Goal: Task Accomplishment & Management: Use online tool/utility

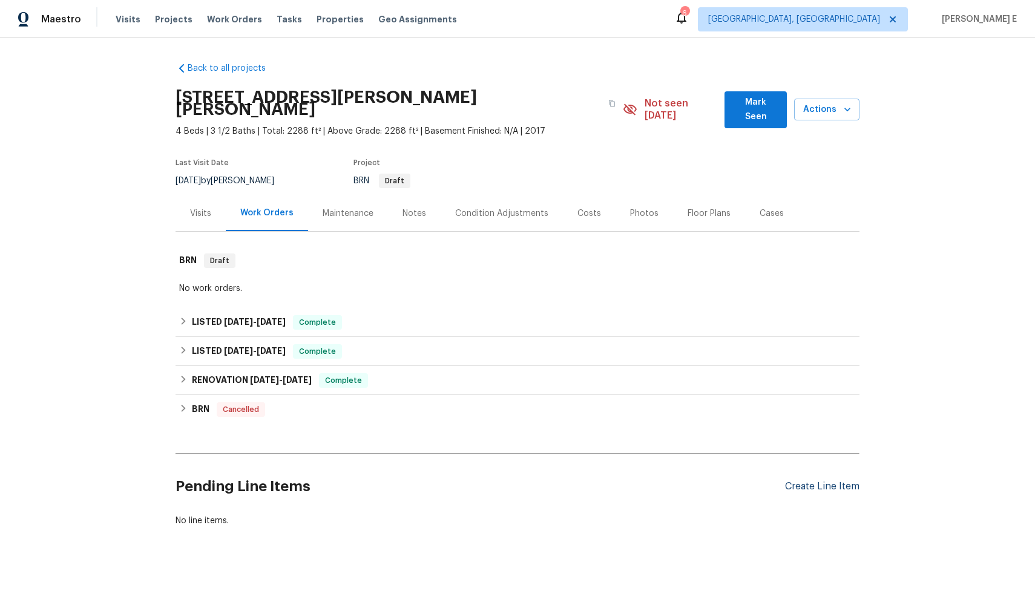
click at [844, 481] on div "Create Line Item" at bounding box center [822, 486] width 74 height 11
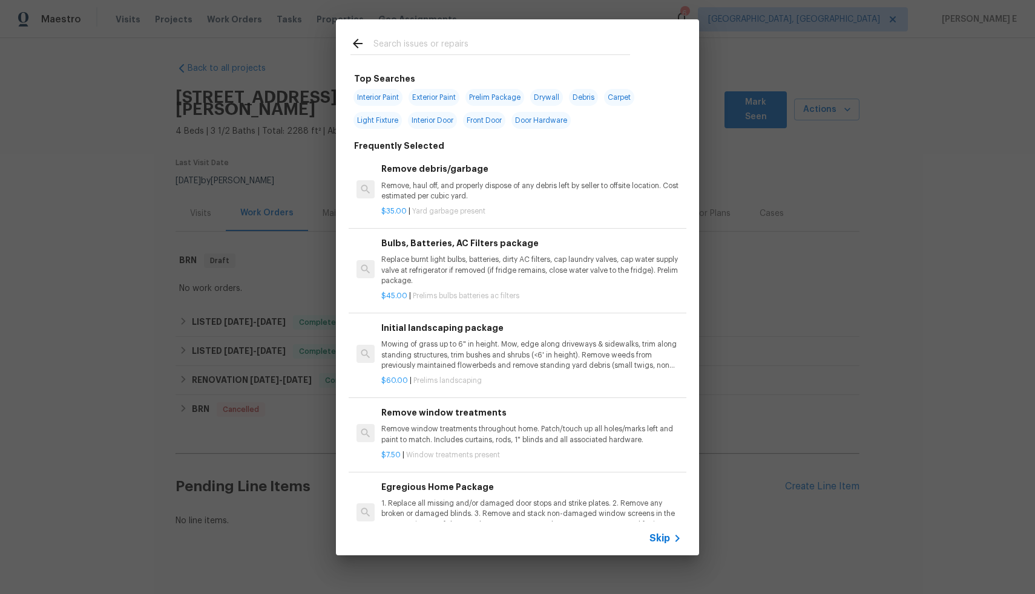
click at [660, 538] on span "Skip" at bounding box center [659, 538] width 21 height 12
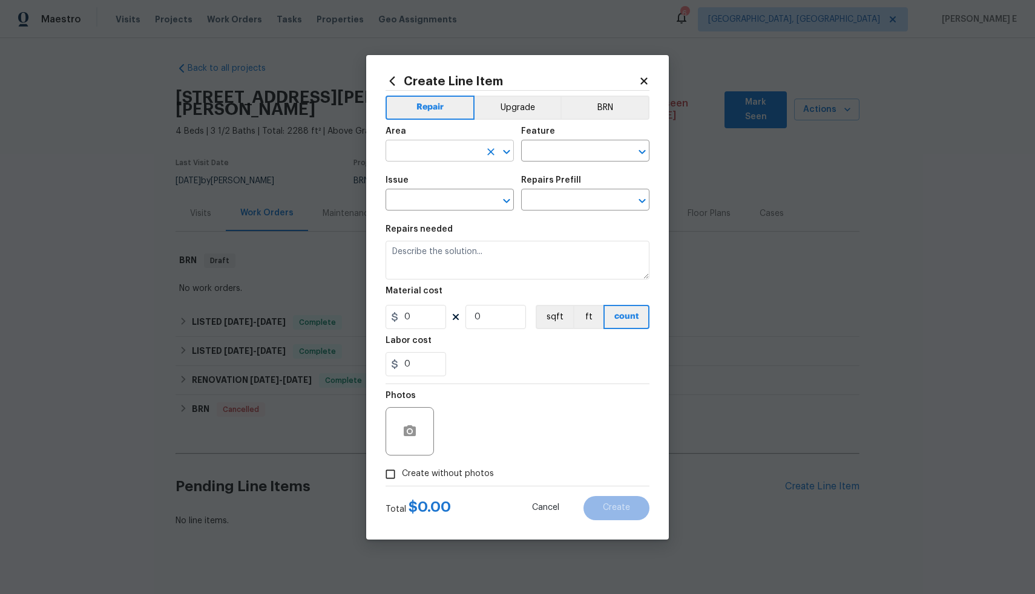
click at [470, 150] on input "text" at bounding box center [432, 152] width 94 height 19
click at [476, 180] on li "Exterior Addition" at bounding box center [449, 179] width 128 height 20
type input "Exterior Addition"
click at [547, 159] on input "text" at bounding box center [568, 152] width 94 height 19
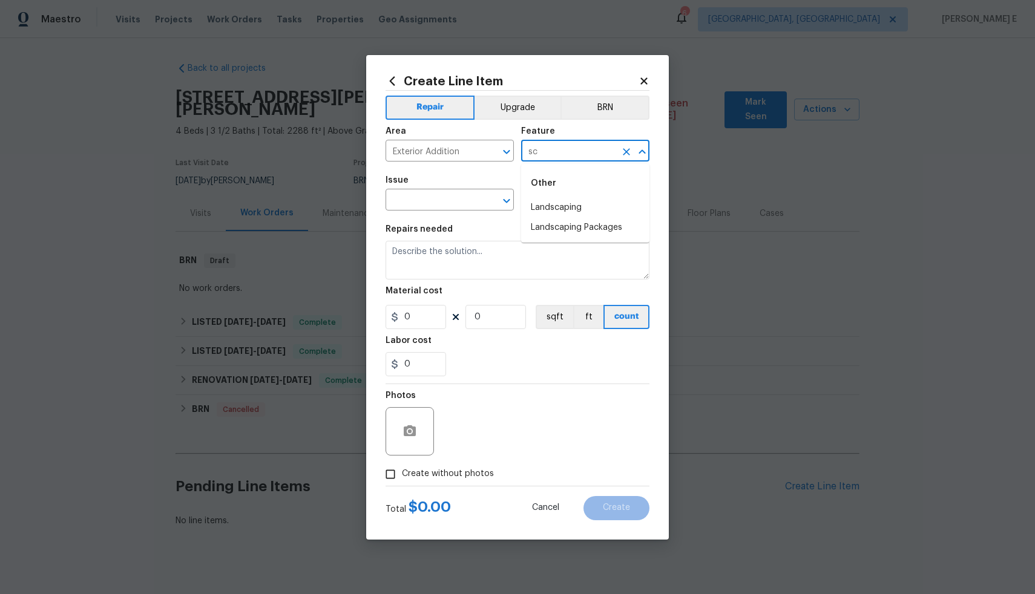
type input "s"
click at [593, 282] on li "Exterior Unit" at bounding box center [585, 288] width 128 height 20
type input "Exterior Unit"
click at [411, 200] on input "text" at bounding box center [432, 201] width 94 height 19
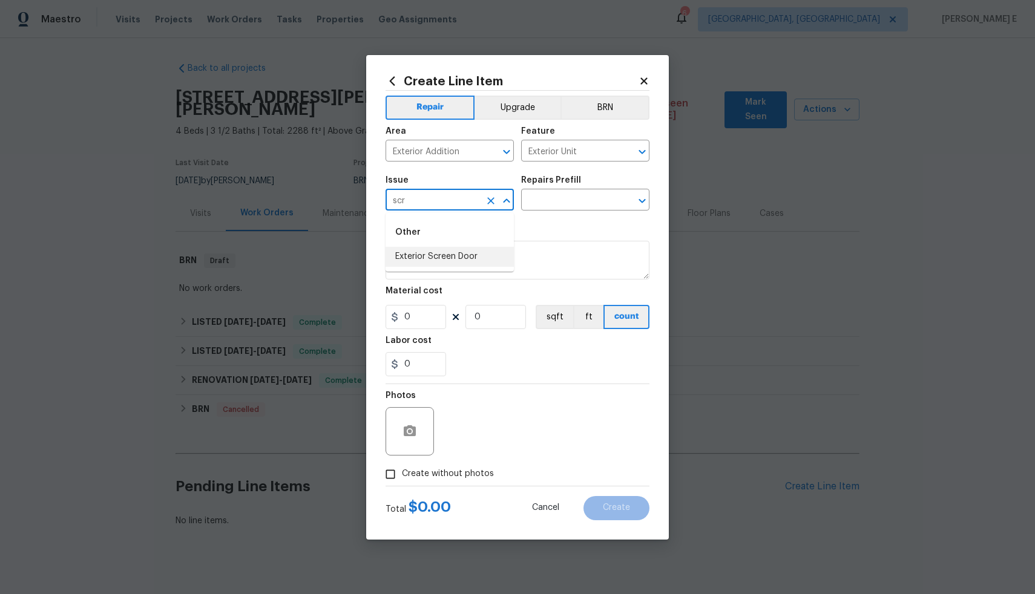
click at [437, 234] on div "Other" at bounding box center [449, 232] width 128 height 29
type input "s"
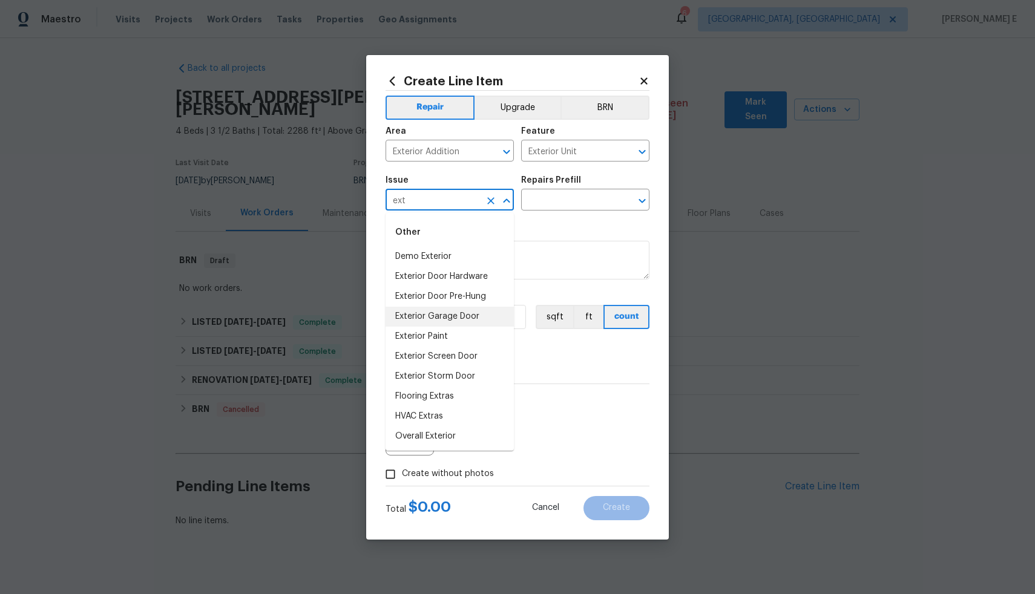
scroll to position [1, 0]
click at [404, 439] on li "Overall Exterior" at bounding box center [449, 436] width 128 height 20
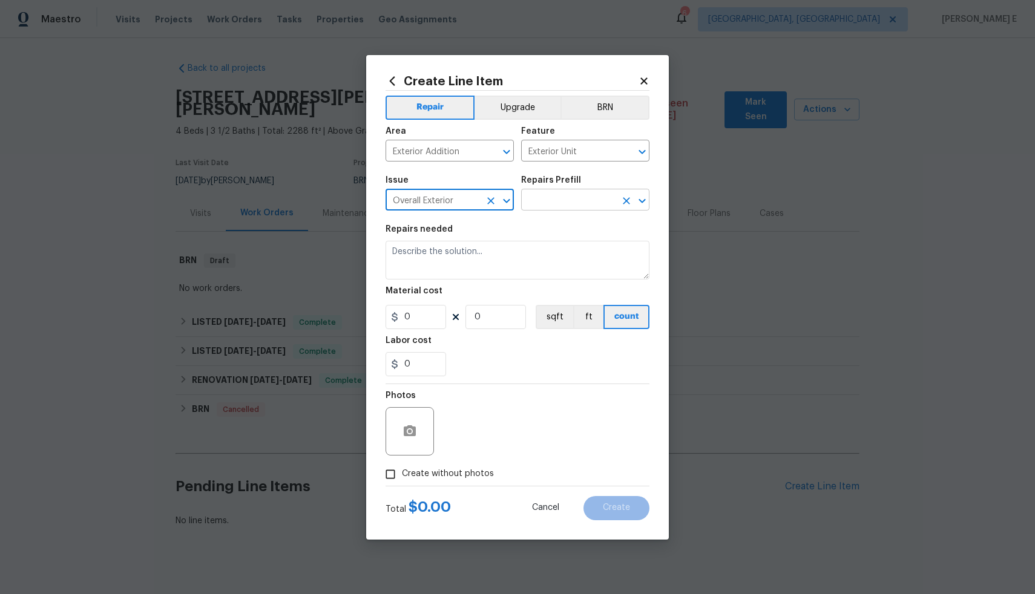
type input "Overall Exterior"
click at [580, 201] on input "text" at bounding box center [568, 201] width 94 height 19
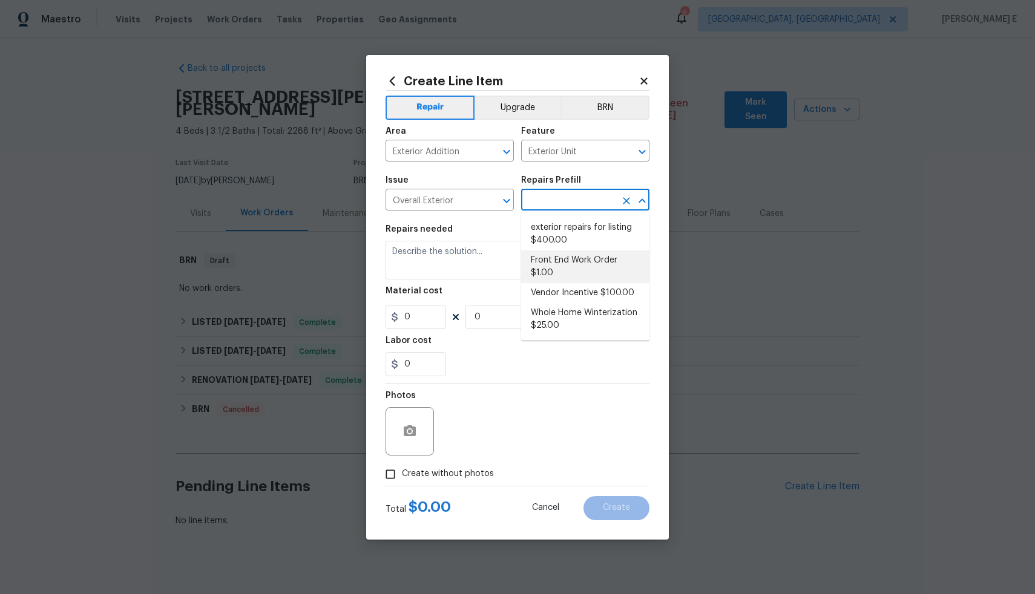
click at [573, 263] on li "Front End Work Order $1.00" at bounding box center [585, 267] width 128 height 33
type input "Front End Work Order $1.00"
type textarea "Placeholder line item for the creation of front end work orders."
type input "1"
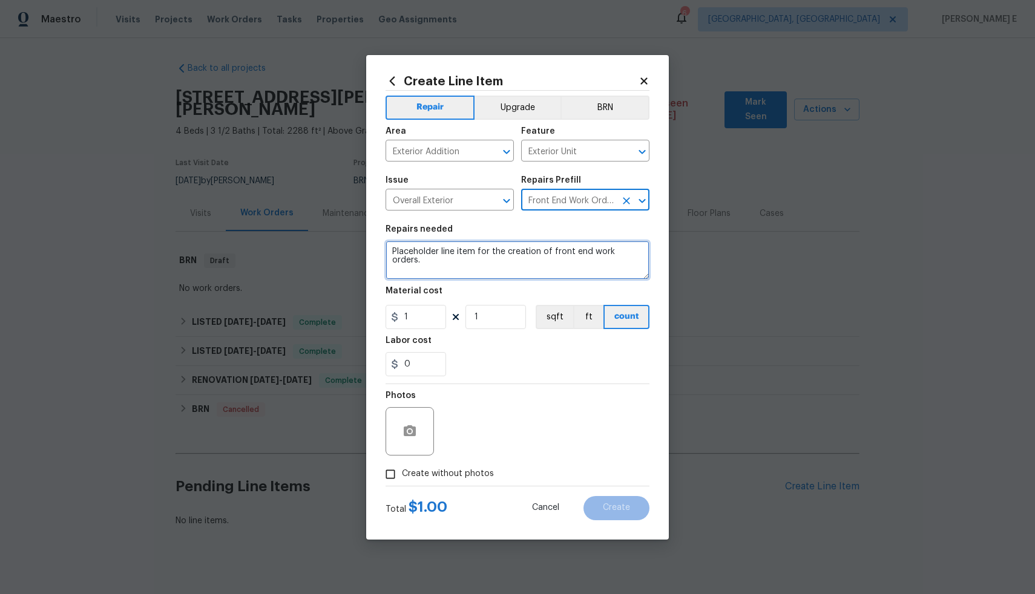
click at [551, 256] on textarea "Placeholder line item for the creation of front end work orders." at bounding box center [517, 260] width 264 height 39
type textarea "HOA Violation - Kindly remove the trash bin screening from the property. Kindly…"
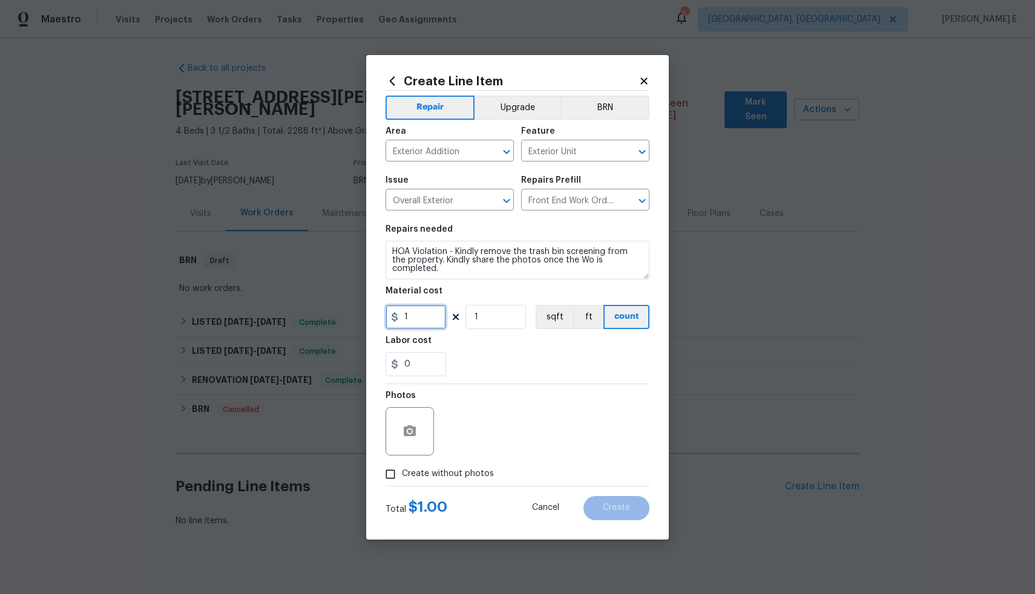
click at [418, 313] on input "1" at bounding box center [415, 317] width 61 height 24
type input "75"
click at [386, 473] on input "Create without photos" at bounding box center [390, 474] width 23 height 23
click at [417, 432] on button "button" at bounding box center [409, 431] width 29 height 29
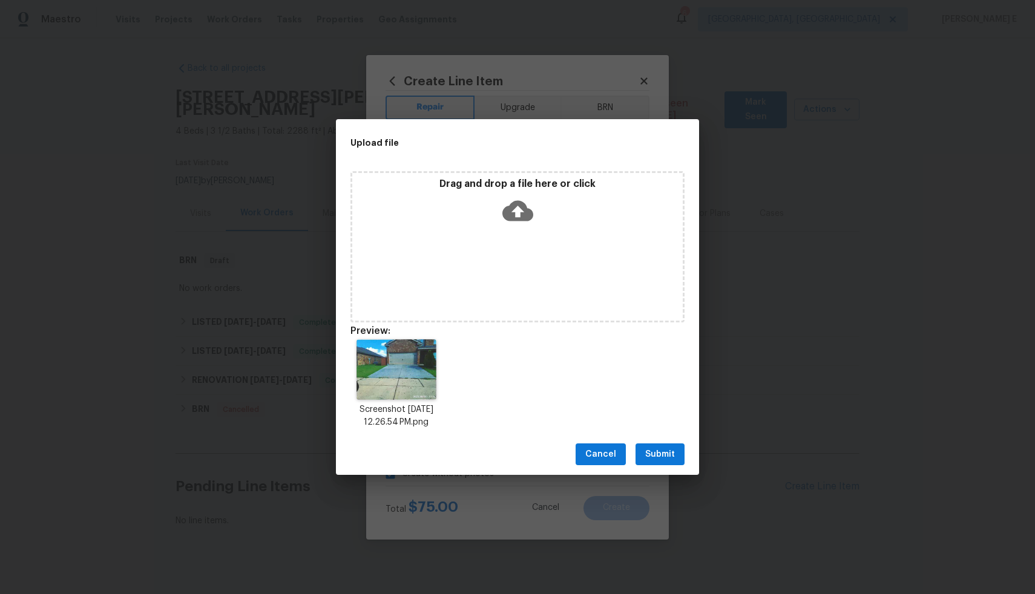
click at [663, 459] on span "Submit" at bounding box center [660, 454] width 30 height 15
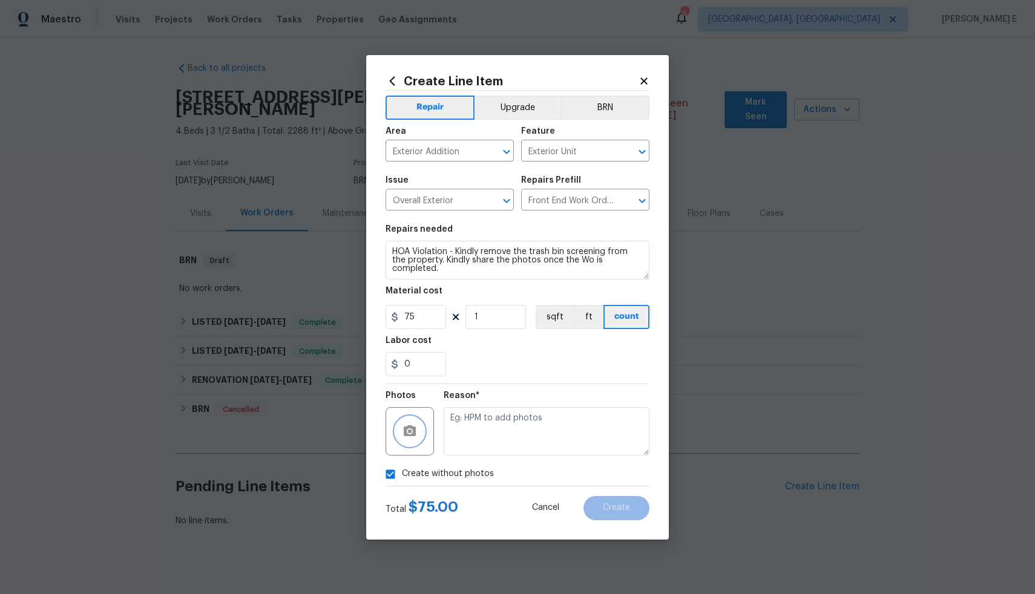
checkbox input "false"
click at [623, 503] on button "Create" at bounding box center [616, 508] width 66 height 24
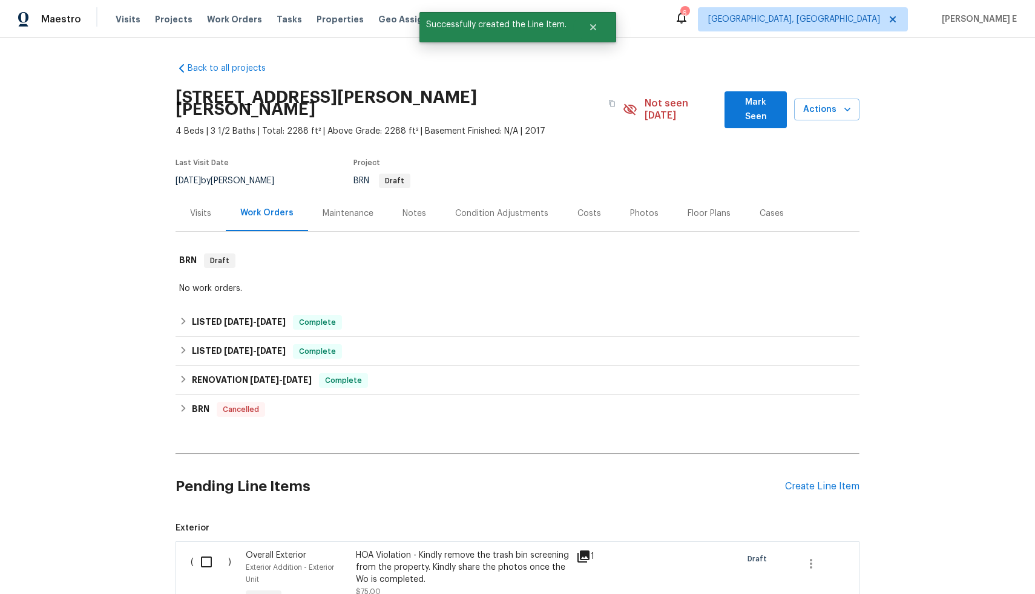
click at [202, 549] on input "checkbox" at bounding box center [211, 561] width 34 height 25
checkbox input "true"
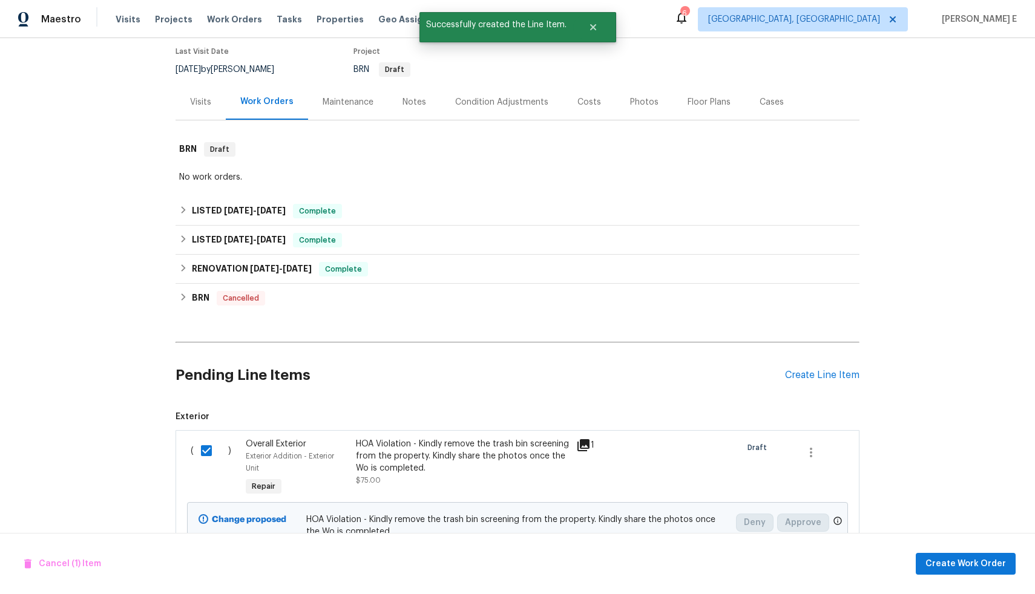
scroll to position [175, 0]
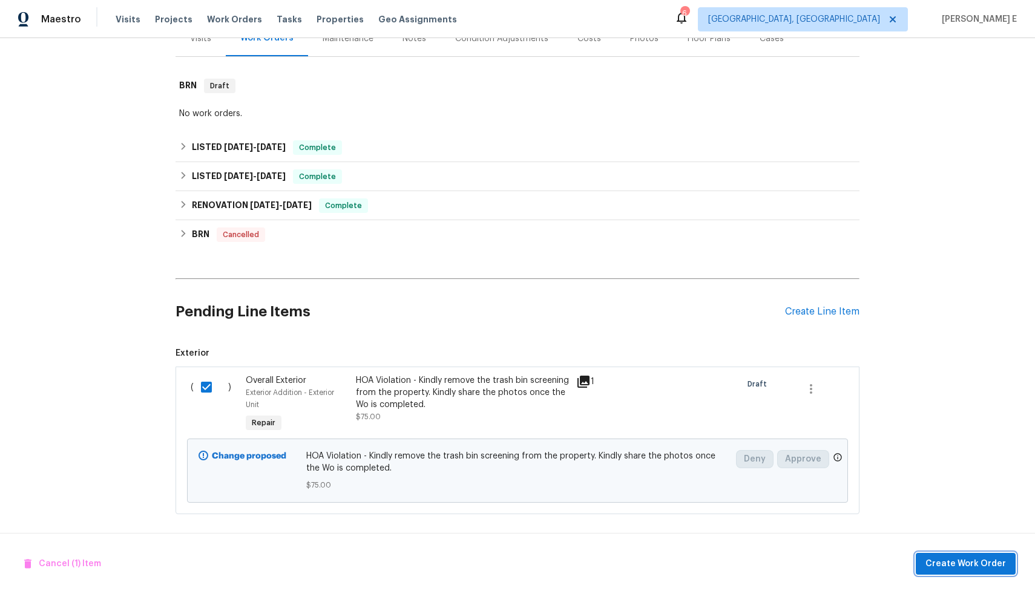
click at [966, 561] on span "Create Work Order" at bounding box center [965, 564] width 80 height 15
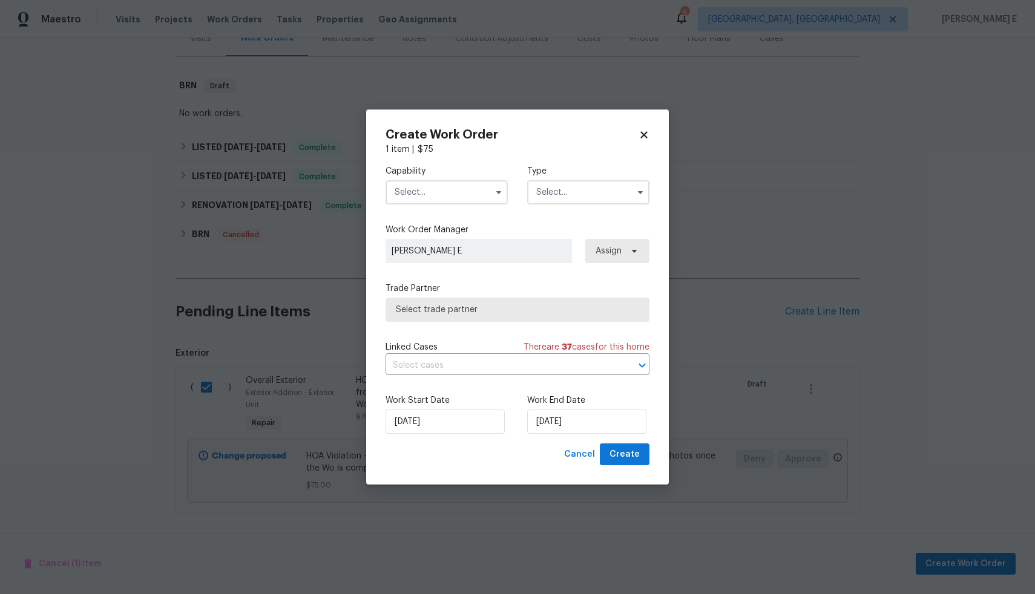
click at [468, 191] on input "text" at bounding box center [446, 192] width 122 height 24
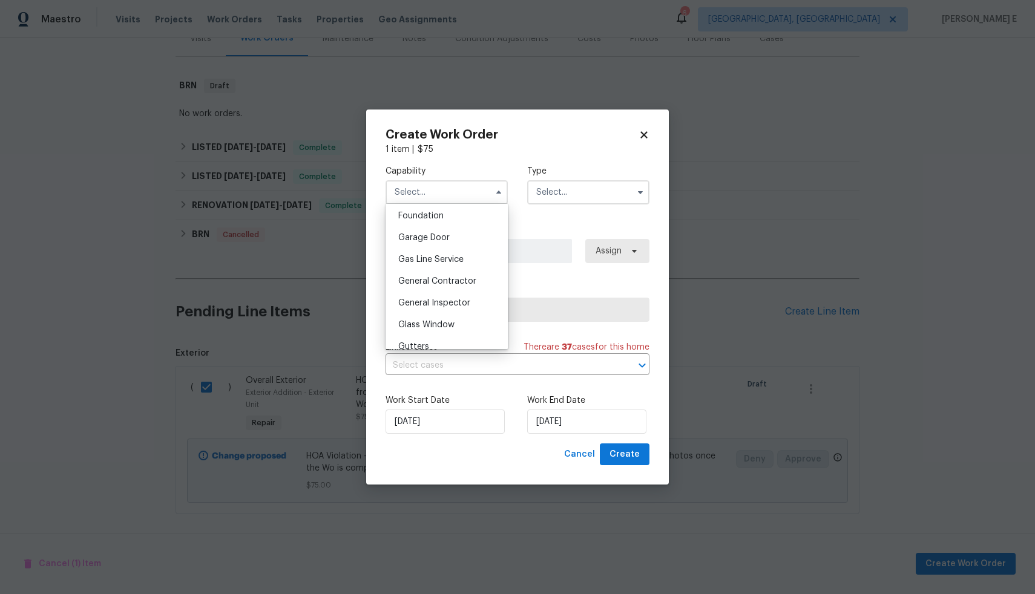
scroll to position [522, 0]
click at [444, 285] on div "General Contractor" at bounding box center [446, 274] width 116 height 22
type input "General Contractor"
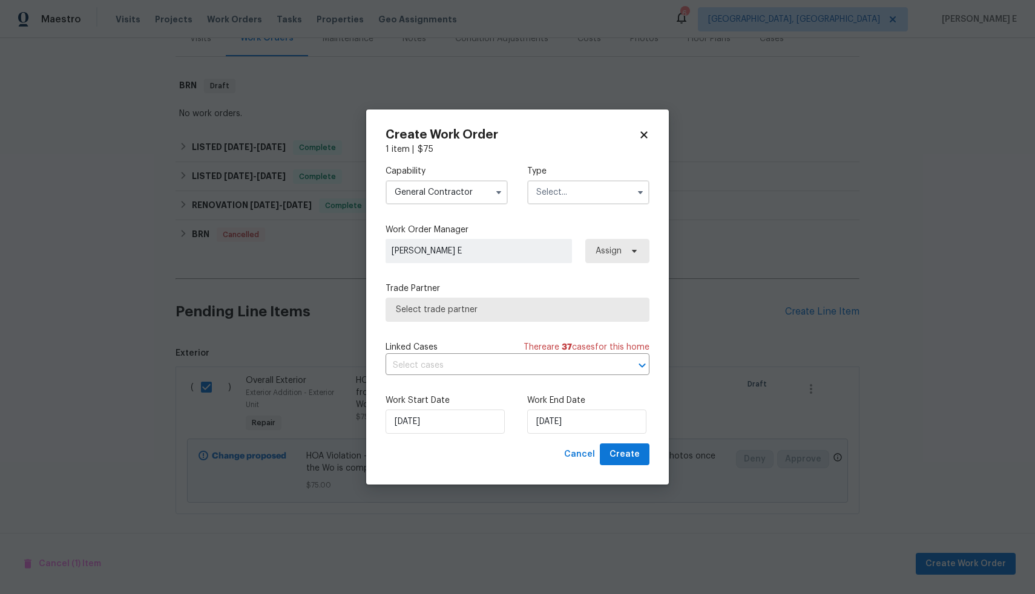
click at [564, 194] on input "text" at bounding box center [588, 192] width 122 height 24
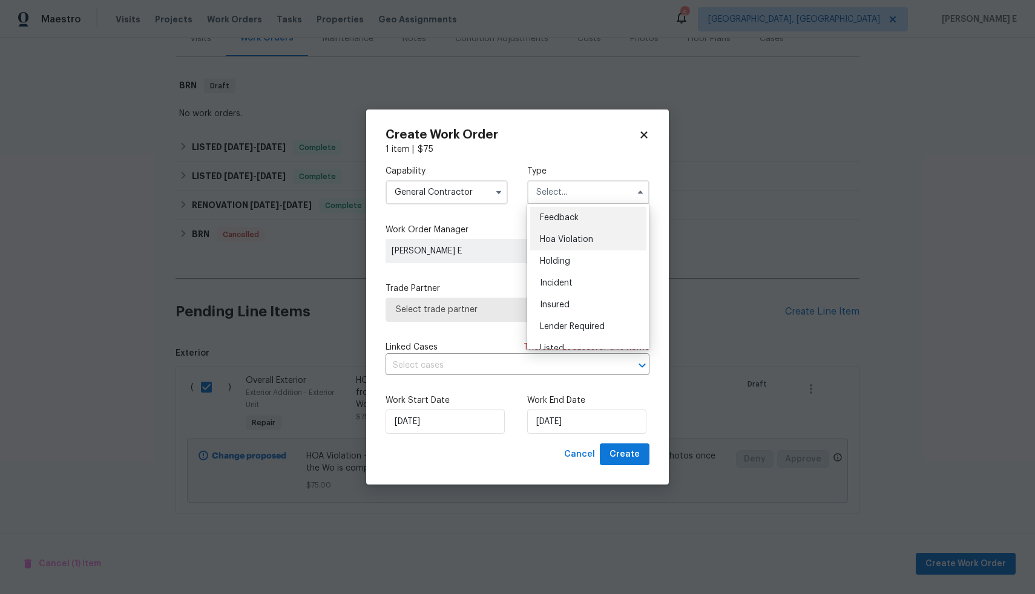
click at [569, 235] on span "Hoa Violation" at bounding box center [566, 239] width 53 height 8
type input "Hoa Violation"
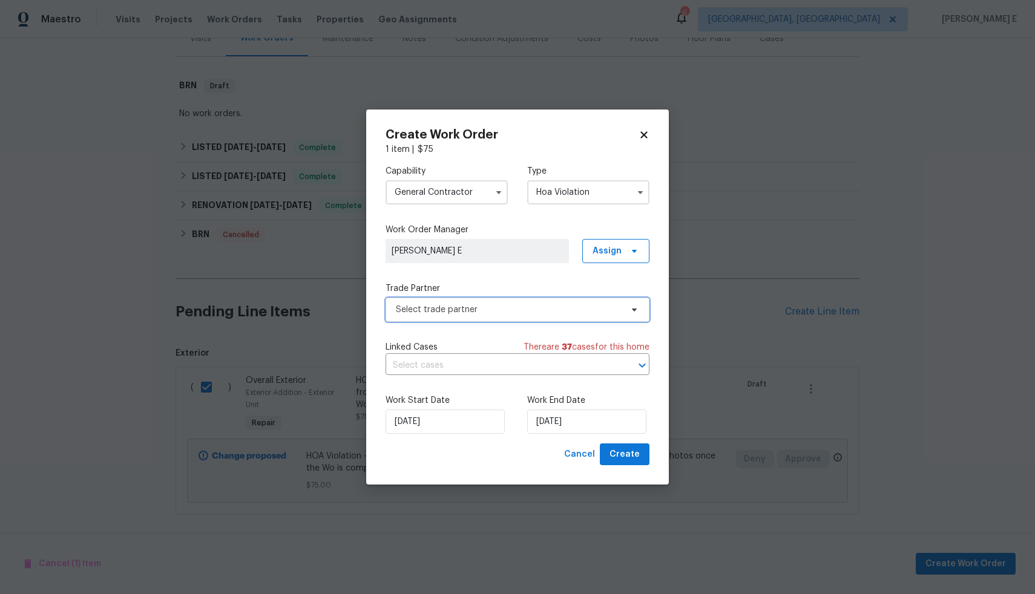
click at [530, 306] on span "Select trade partner" at bounding box center [509, 310] width 226 height 12
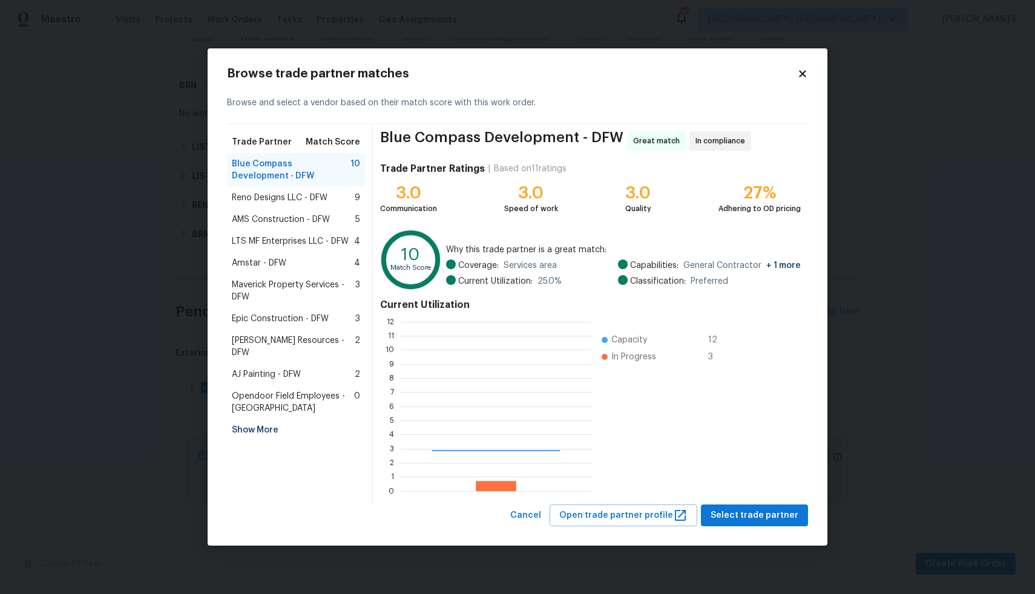
scroll to position [160, 183]
click at [349, 207] on div "Reno Designs LLC - DFW 9" at bounding box center [296, 198] width 138 height 22
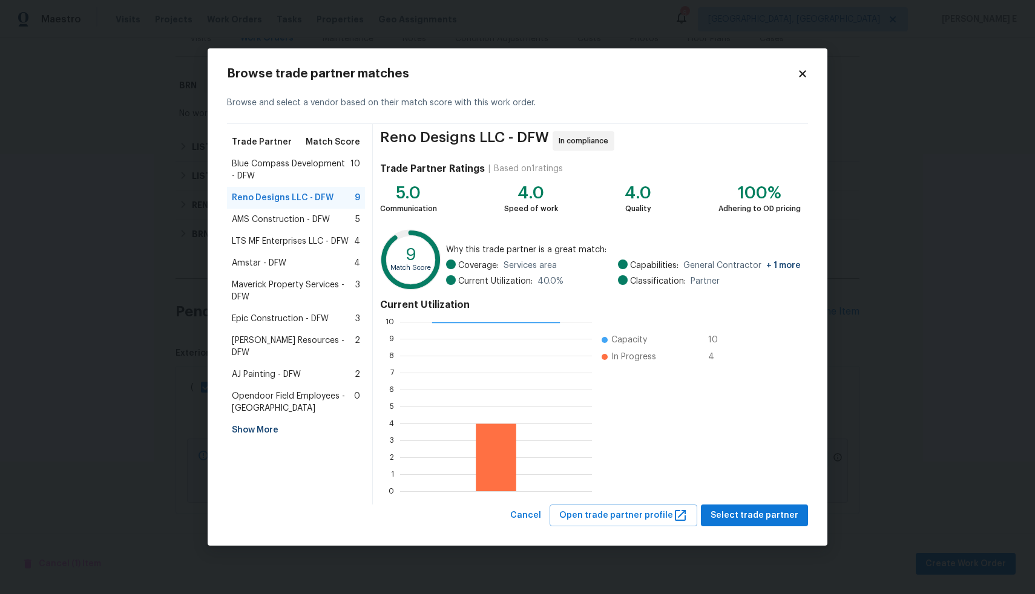
click at [342, 223] on div "AMS Construction - DFW 5" at bounding box center [296, 220] width 128 height 12
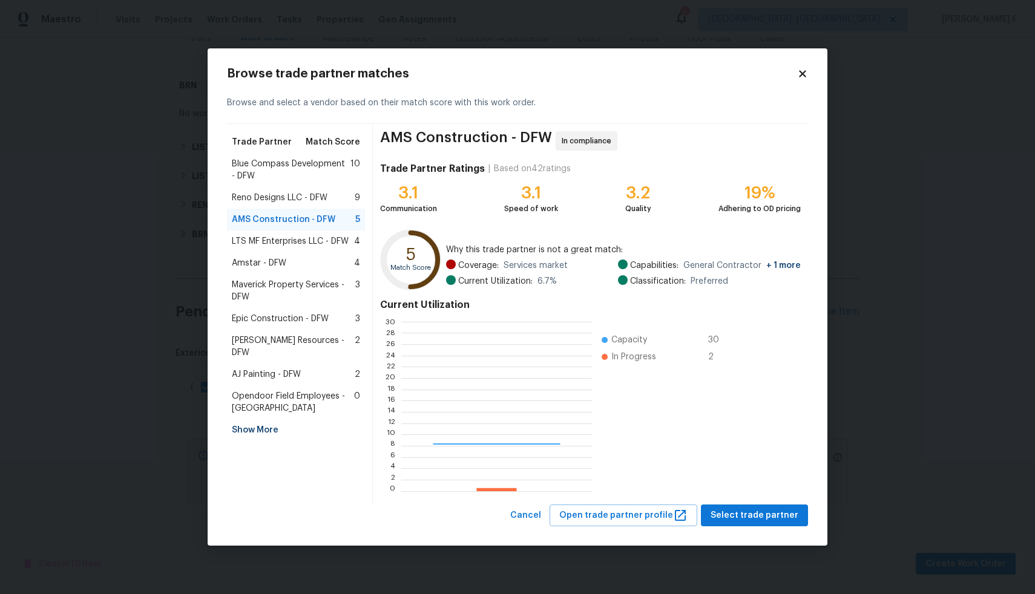
scroll to position [160, 181]
click at [334, 243] on span "LTS MF Enterprises LLC - DFW" at bounding box center [290, 241] width 117 height 12
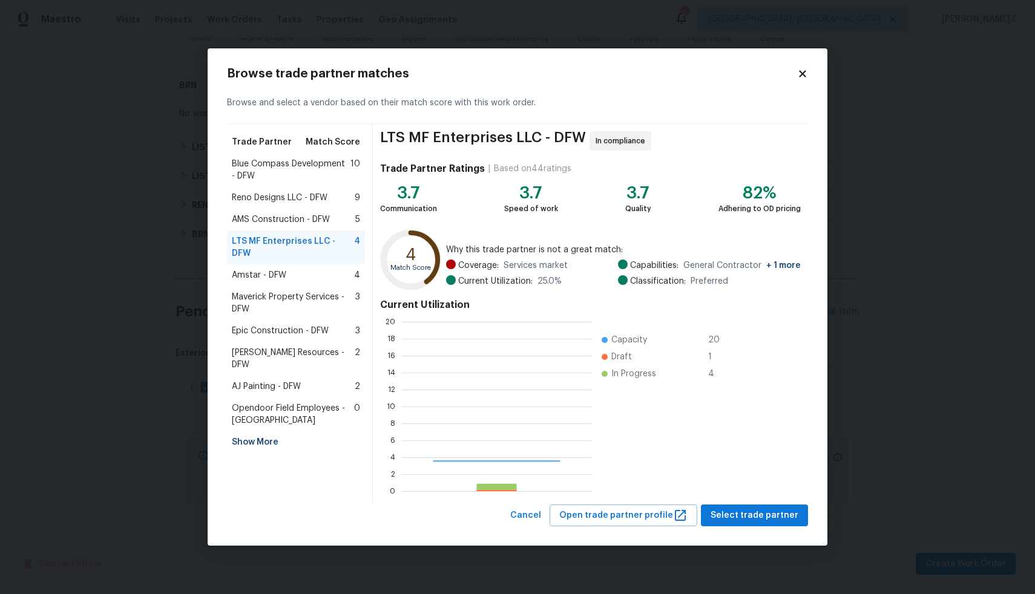
scroll to position [160, 182]
click at [325, 269] on div "Amstar - DFW 4" at bounding box center [296, 275] width 128 height 12
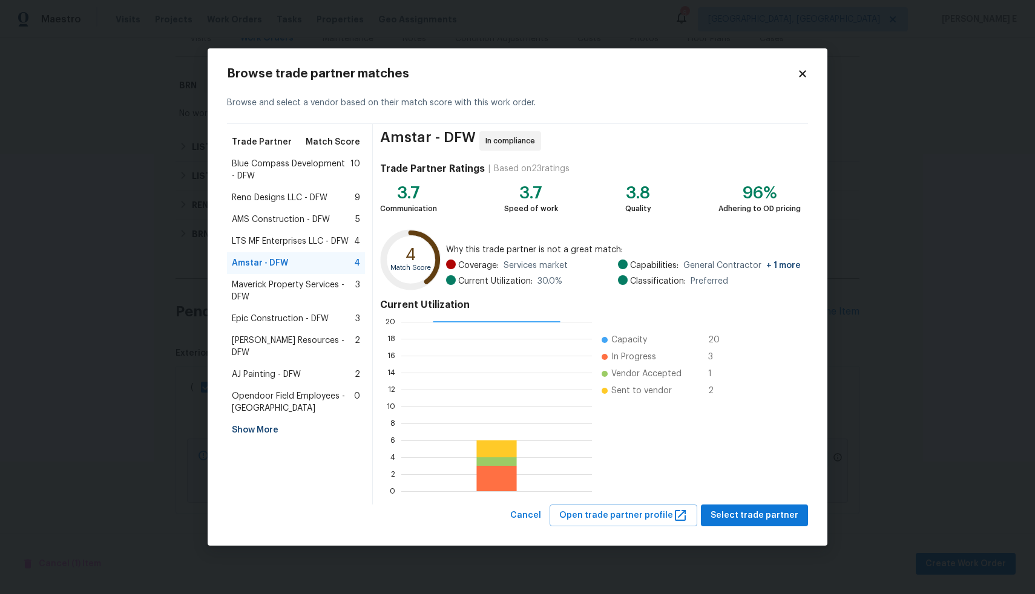
click at [313, 282] on span "Maverick Property Services - DFW" at bounding box center [293, 291] width 123 height 24
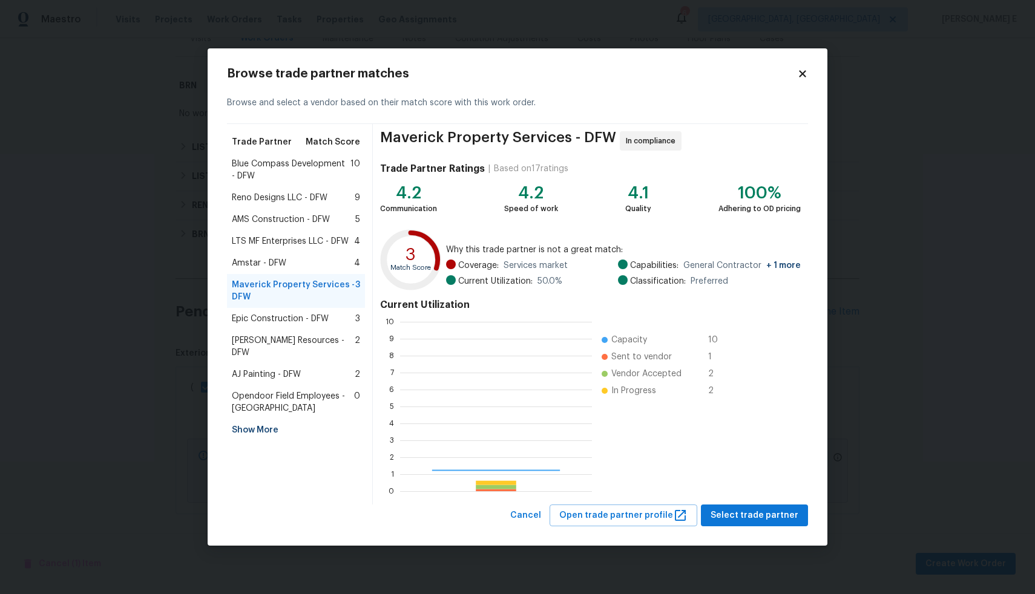
scroll to position [160, 183]
click at [307, 172] on span "Blue Compass Development - DFW" at bounding box center [291, 170] width 119 height 24
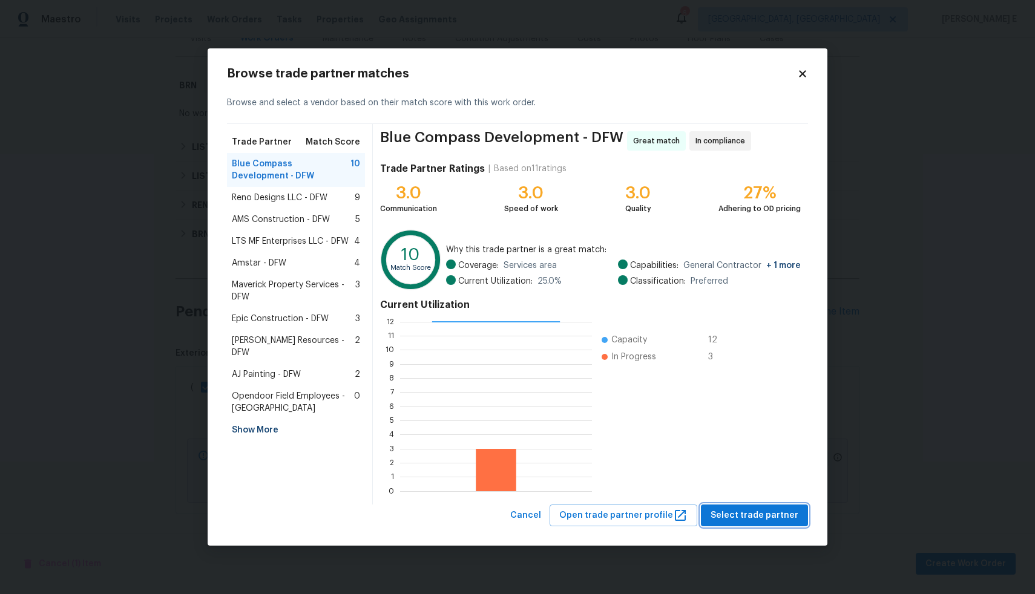
click at [744, 508] on span "Select trade partner" at bounding box center [754, 515] width 88 height 15
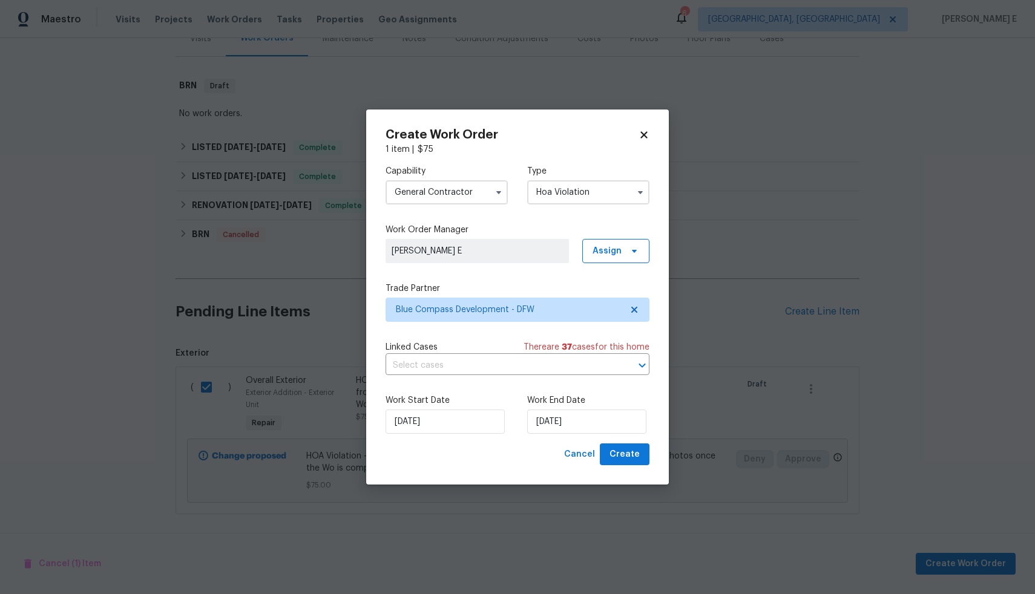
click at [554, 376] on div "Capability General Contractor Type Hoa Violation Work Order Manager [PERSON_NAM…" at bounding box center [517, 300] width 264 height 288
click at [555, 368] on input "text" at bounding box center [500, 365] width 230 height 19
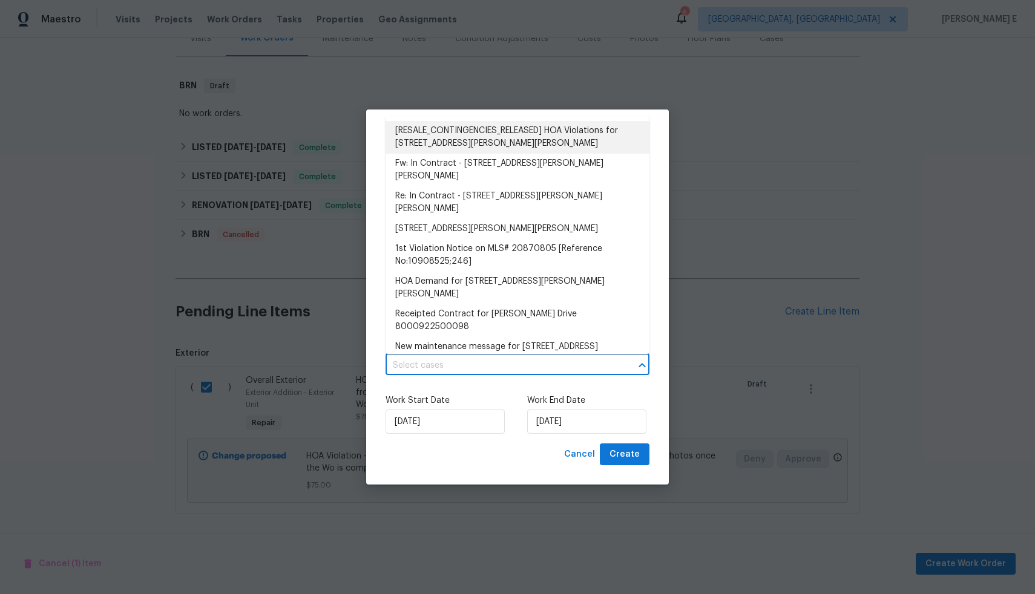
click at [456, 139] on li "[RESALE_CONTINGENCIES_RELEASED] HOA Violations for [STREET_ADDRESS][PERSON_NAME…" at bounding box center [517, 137] width 264 height 33
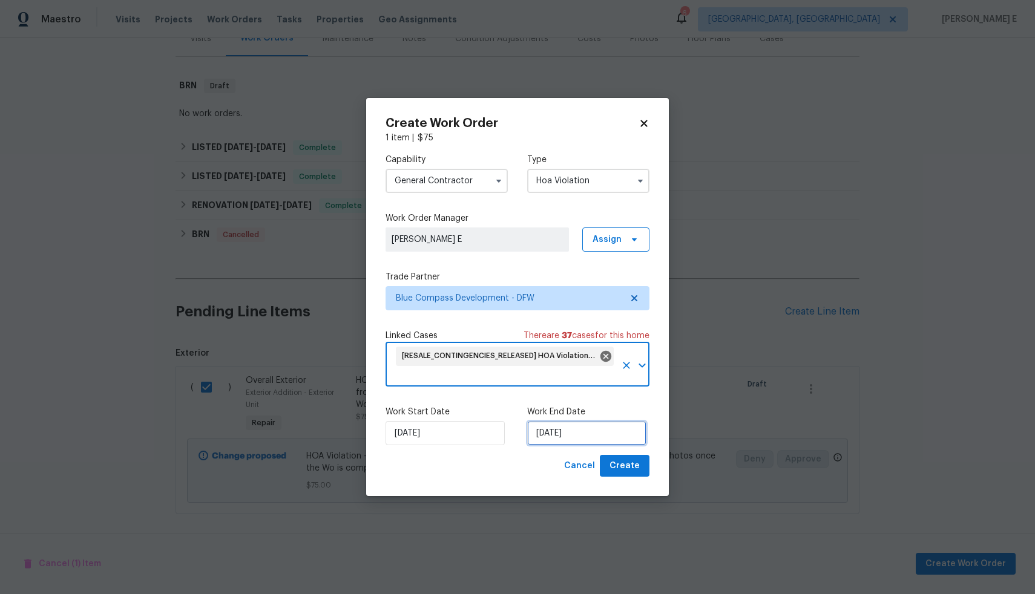
click at [580, 434] on input "[DATE]" at bounding box center [586, 433] width 119 height 24
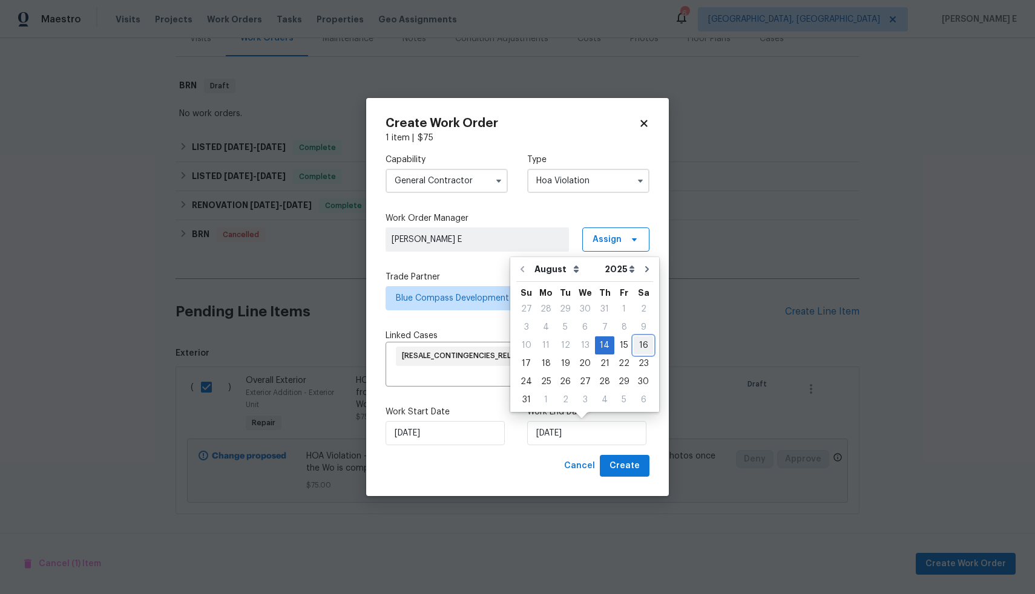
click at [637, 346] on div "16" at bounding box center [643, 345] width 19 height 17
type input "[DATE]"
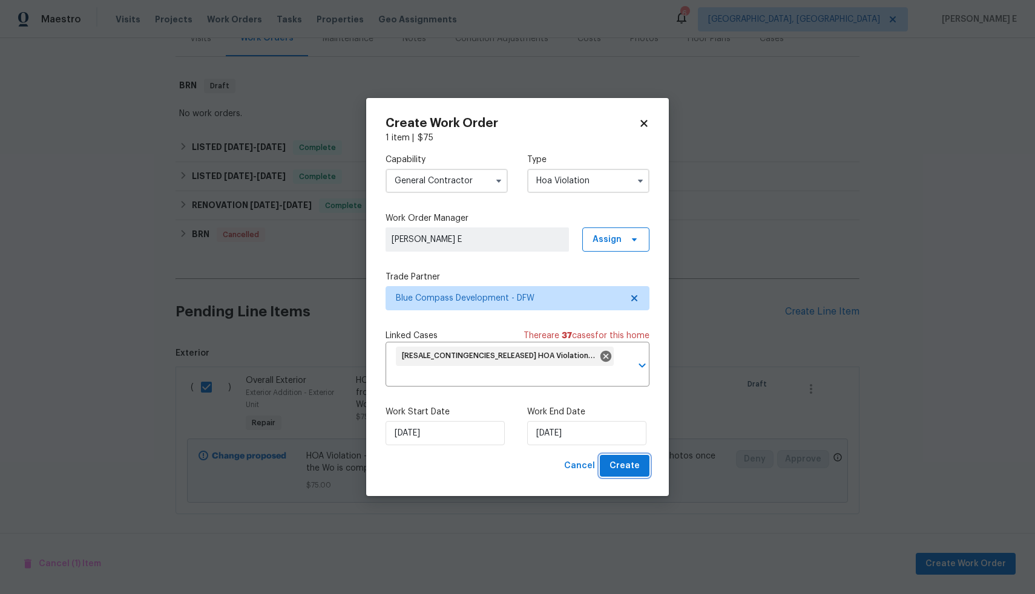
click at [629, 463] on span "Create" at bounding box center [624, 466] width 30 height 15
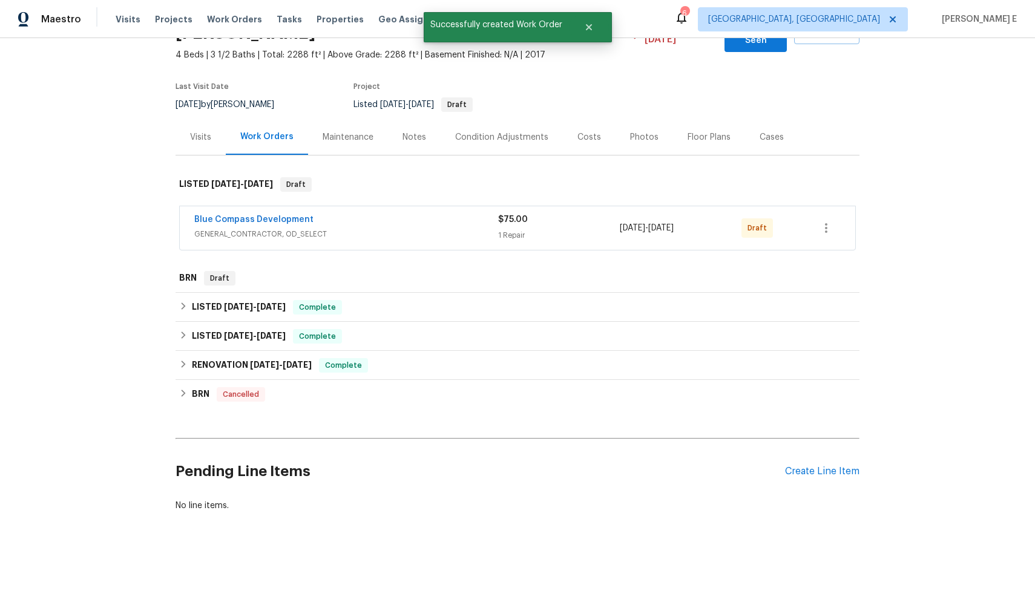
scroll to position [73, 0]
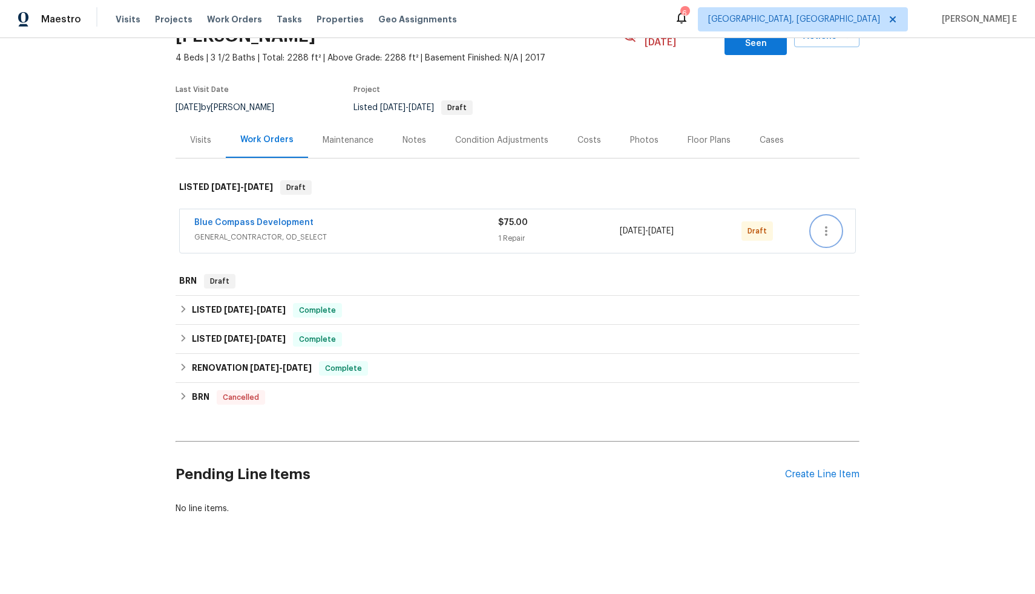
click at [811, 218] on button "button" at bounding box center [825, 231] width 29 height 29
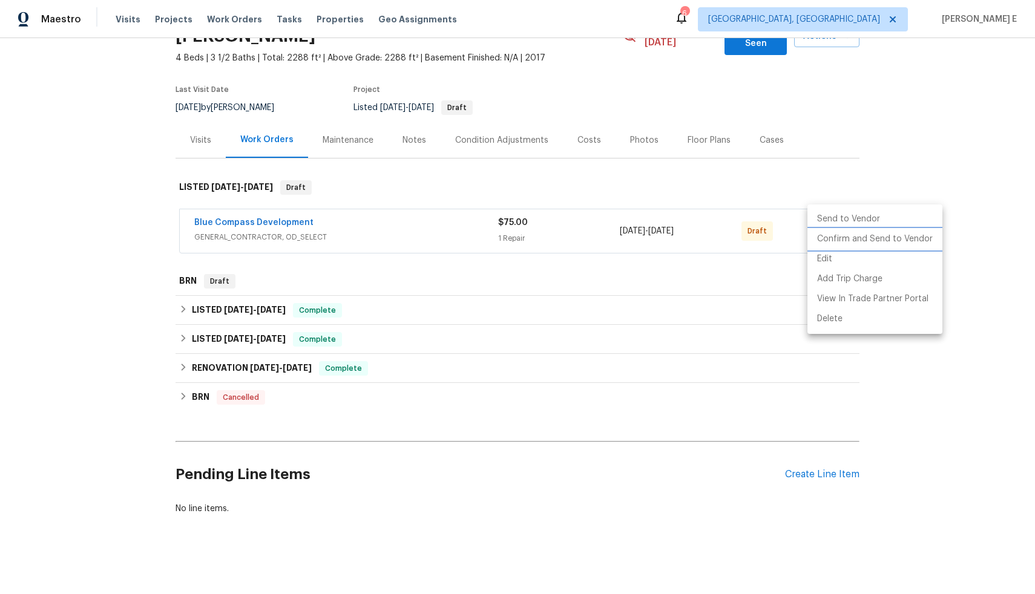
click at [830, 240] on li "Confirm and Send to Vendor" at bounding box center [874, 239] width 135 height 20
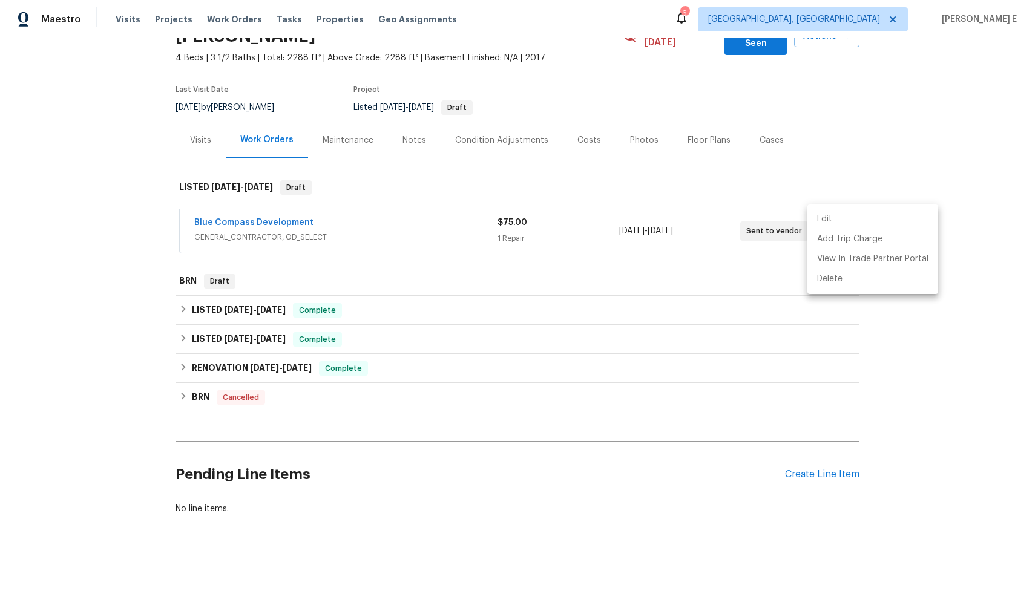
click at [879, 174] on div at bounding box center [517, 297] width 1035 height 594
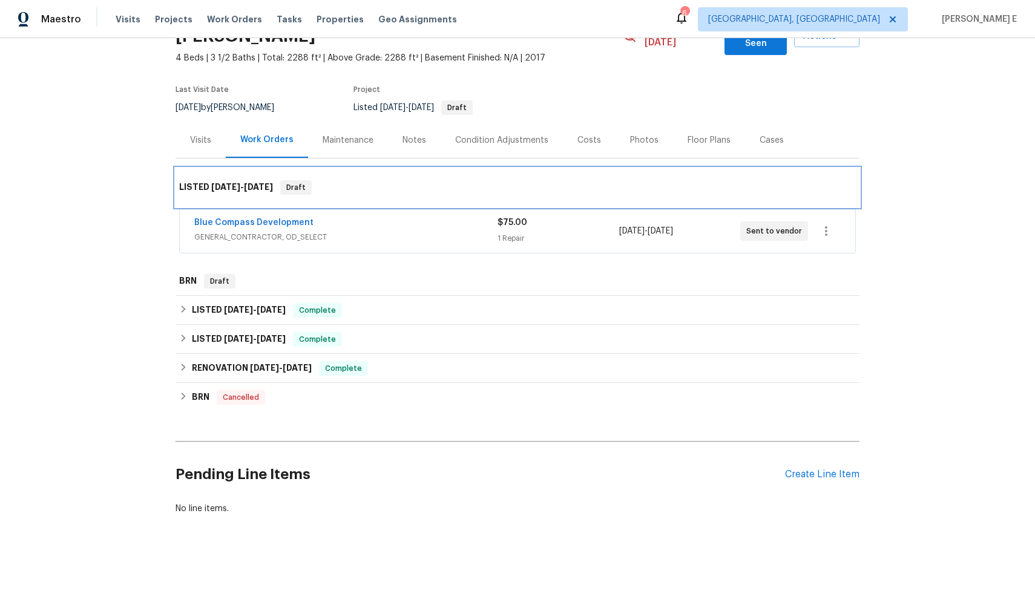
click at [486, 180] on div "LISTED [DATE] - [DATE] Draft" at bounding box center [517, 187] width 676 height 15
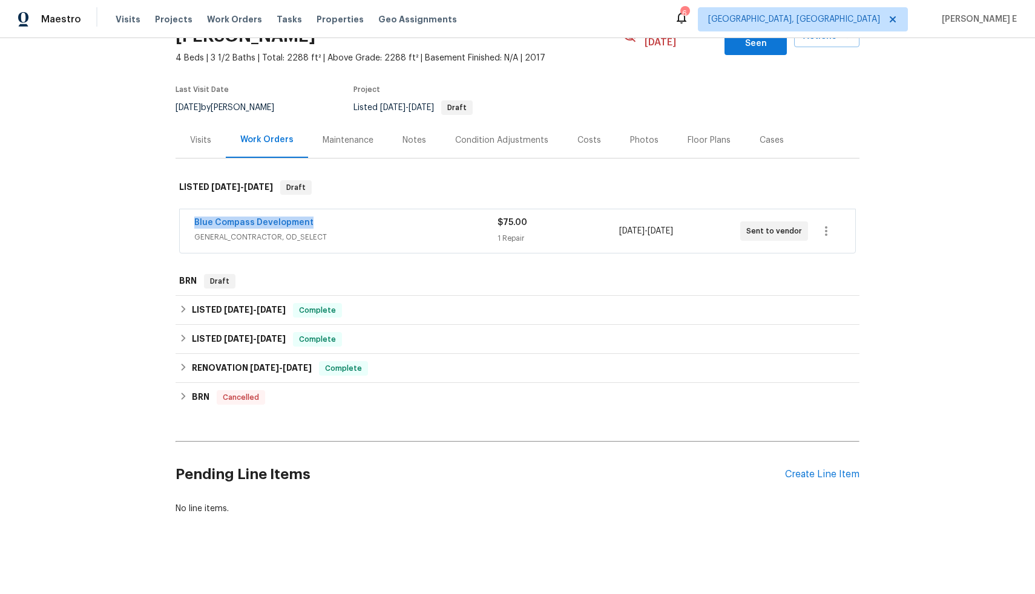
drag, startPoint x: 307, startPoint y: 210, endPoint x: 177, endPoint y: 203, distance: 130.3
click at [180, 209] on div "Blue Compass Development GENERAL_CONTRACTOR, OD_SELECT $75.00 1 Repair [DATE] -…" at bounding box center [517, 231] width 675 height 44
copy link "Blue Compass Development"
